Goal: Task Accomplishment & Management: Complete application form

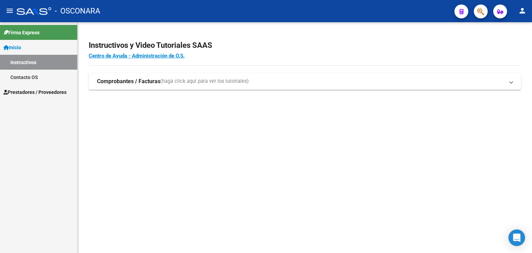
click at [30, 88] on span "Prestadores / Proveedores" at bounding box center [34, 92] width 63 height 8
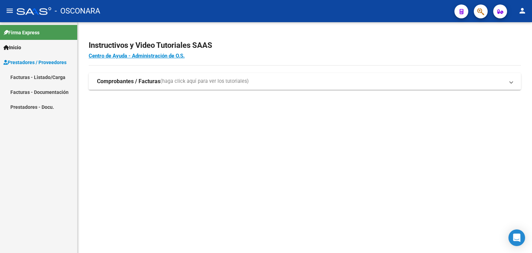
click at [47, 77] on link "Facturas - Listado/Carga" at bounding box center [38, 77] width 77 height 15
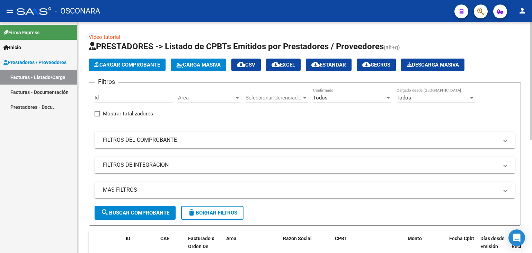
click at [137, 65] on span "Cargar Comprobante" at bounding box center [127, 65] width 66 height 6
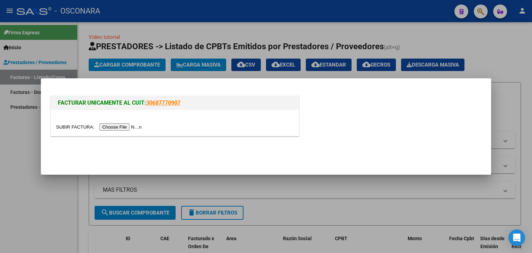
click at [118, 124] on input "file" at bounding box center [100, 126] width 88 height 7
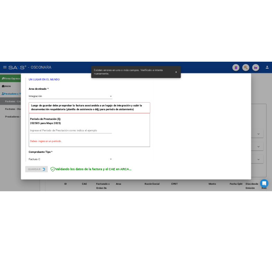
scroll to position [158, 0]
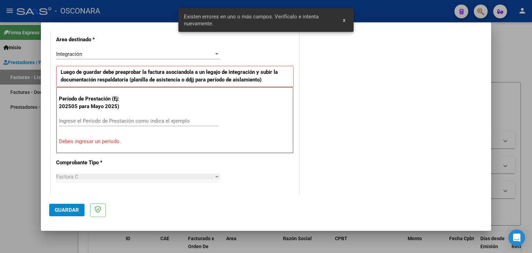
click at [160, 118] on input "Ingrese el Período de Prestación como indica el ejemplo" at bounding box center [139, 121] width 160 height 6
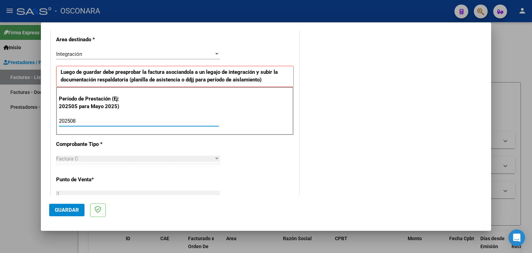
type input "202508"
click at [57, 170] on div "CUIT * 30-70711472-6 Ingresar CUIT ANALISIS PRESTADOR UN LUGAR EN EL MUNDO ARCA…" at bounding box center [175, 219] width 248 height 521
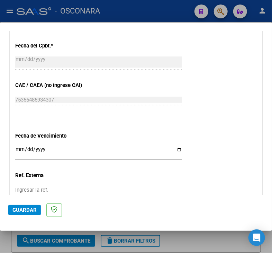
scroll to position [401, 0]
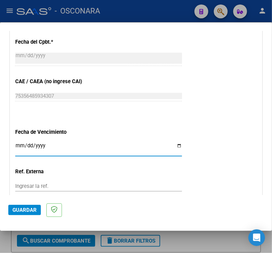
click at [177, 145] on input "Ingresar la fecha" at bounding box center [98, 148] width 167 height 11
type input "[DATE]"
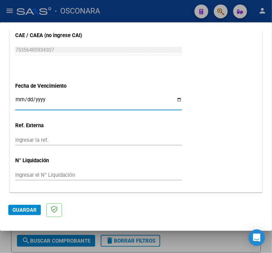
scroll to position [465, 0]
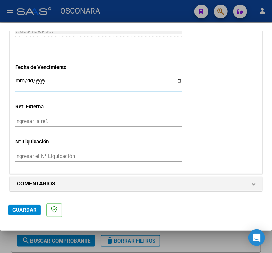
click at [22, 212] on span "Guardar" at bounding box center [24, 210] width 24 height 6
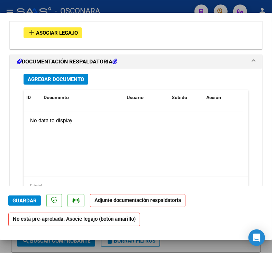
scroll to position [641, 0]
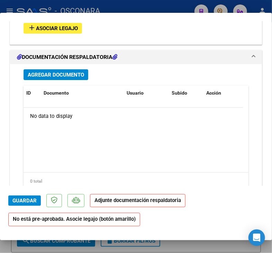
click at [75, 77] on span "Agregar Documento" at bounding box center [56, 75] width 56 height 6
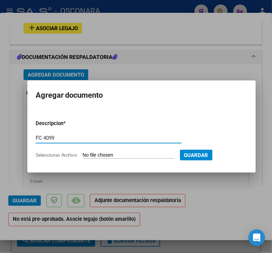
type input "FC 4099"
click at [72, 153] on span "Seleccionar Archivo" at bounding box center [57, 155] width 42 height 6
click at [83, 153] on input "Seleccionar Archivo" at bounding box center [129, 155] width 92 height 7
type input "C:\fakepath\MICCELI CET AGOSTO FC 4099.pdf"
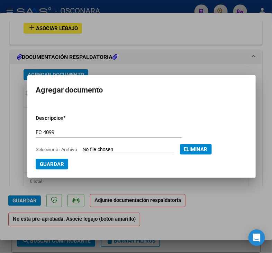
click at [44, 164] on span "Guardar" at bounding box center [52, 164] width 24 height 6
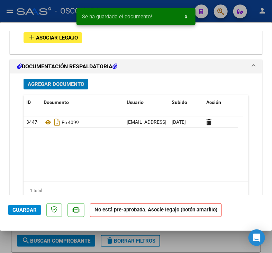
click at [55, 83] on span "Agregar Documento" at bounding box center [56, 84] width 56 height 6
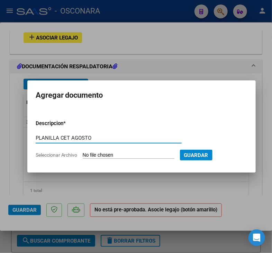
type input "PLANILLA CET AGOSTO"
click at [60, 155] on span "Seleccionar Archivo" at bounding box center [57, 155] width 42 height 6
click at [83, 155] on input "Seleccionar Archivo" at bounding box center [129, 155] width 92 height 7
type input "C:\fakepath\MICCELI CET AGOSTO PL.jpeg"
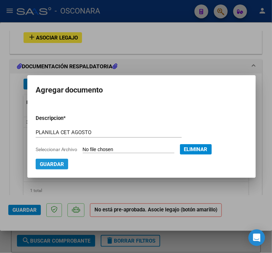
click at [57, 167] on span "Guardar" at bounding box center [52, 164] width 24 height 6
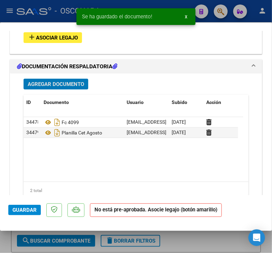
click at [63, 39] on span "Asociar Legajo" at bounding box center [57, 38] width 42 height 6
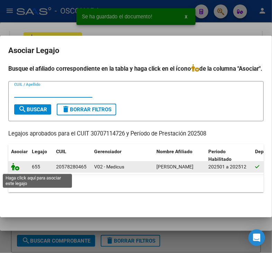
click at [12, 169] on icon at bounding box center [15, 167] width 8 height 8
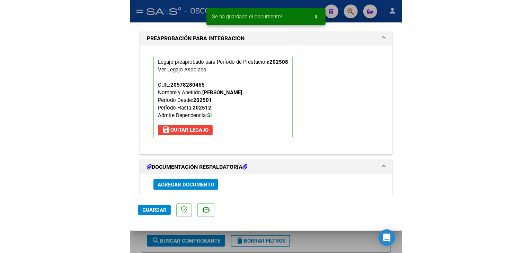
scroll to position [659, 0]
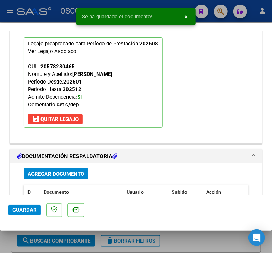
click at [22, 209] on span "Guardar" at bounding box center [24, 210] width 24 height 6
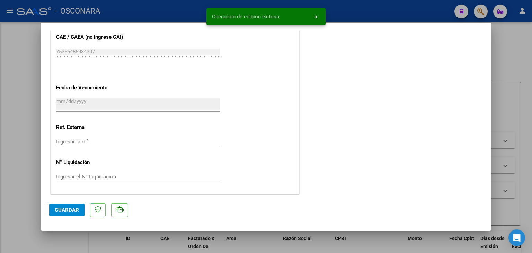
scroll to position [455, 0]
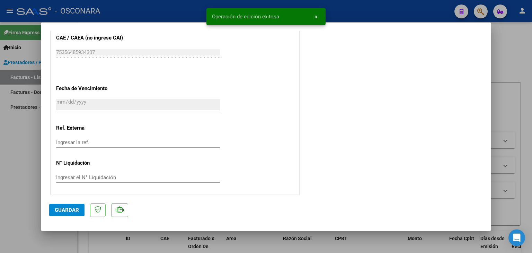
click at [21, 161] on div at bounding box center [266, 126] width 532 height 253
type input "$ 0,00"
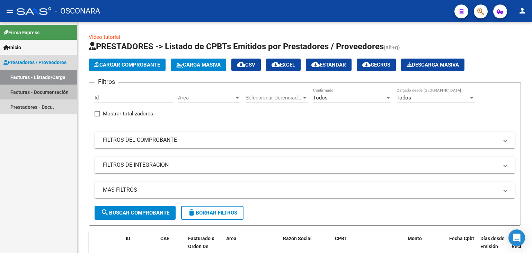
click at [38, 90] on link "Facturas - Documentación" at bounding box center [38, 91] width 77 height 15
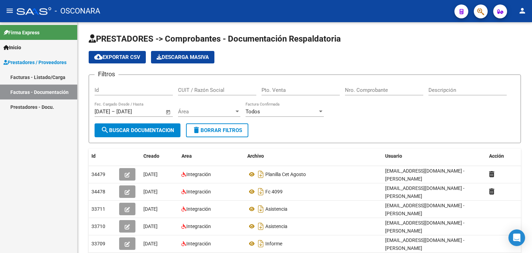
click at [34, 79] on link "Facturas - Listado/Carga" at bounding box center [38, 77] width 77 height 15
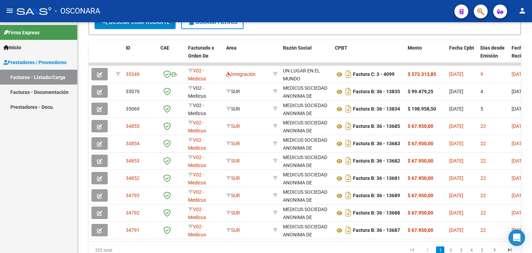
click at [39, 64] on span "Prestadores / Proveedores" at bounding box center [34, 63] width 63 height 8
